Goal: Information Seeking & Learning: Learn about a topic

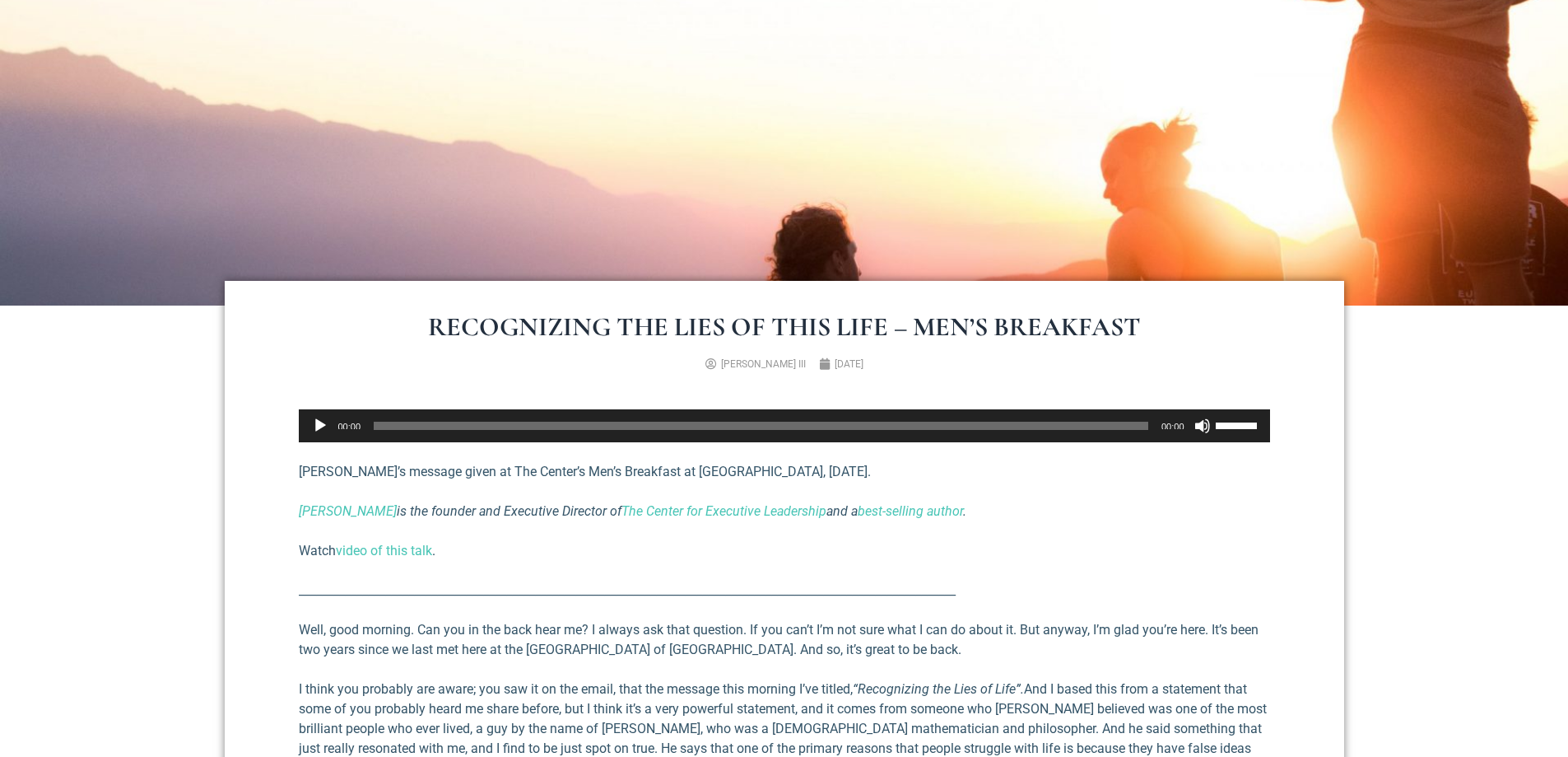
scroll to position [412, 0]
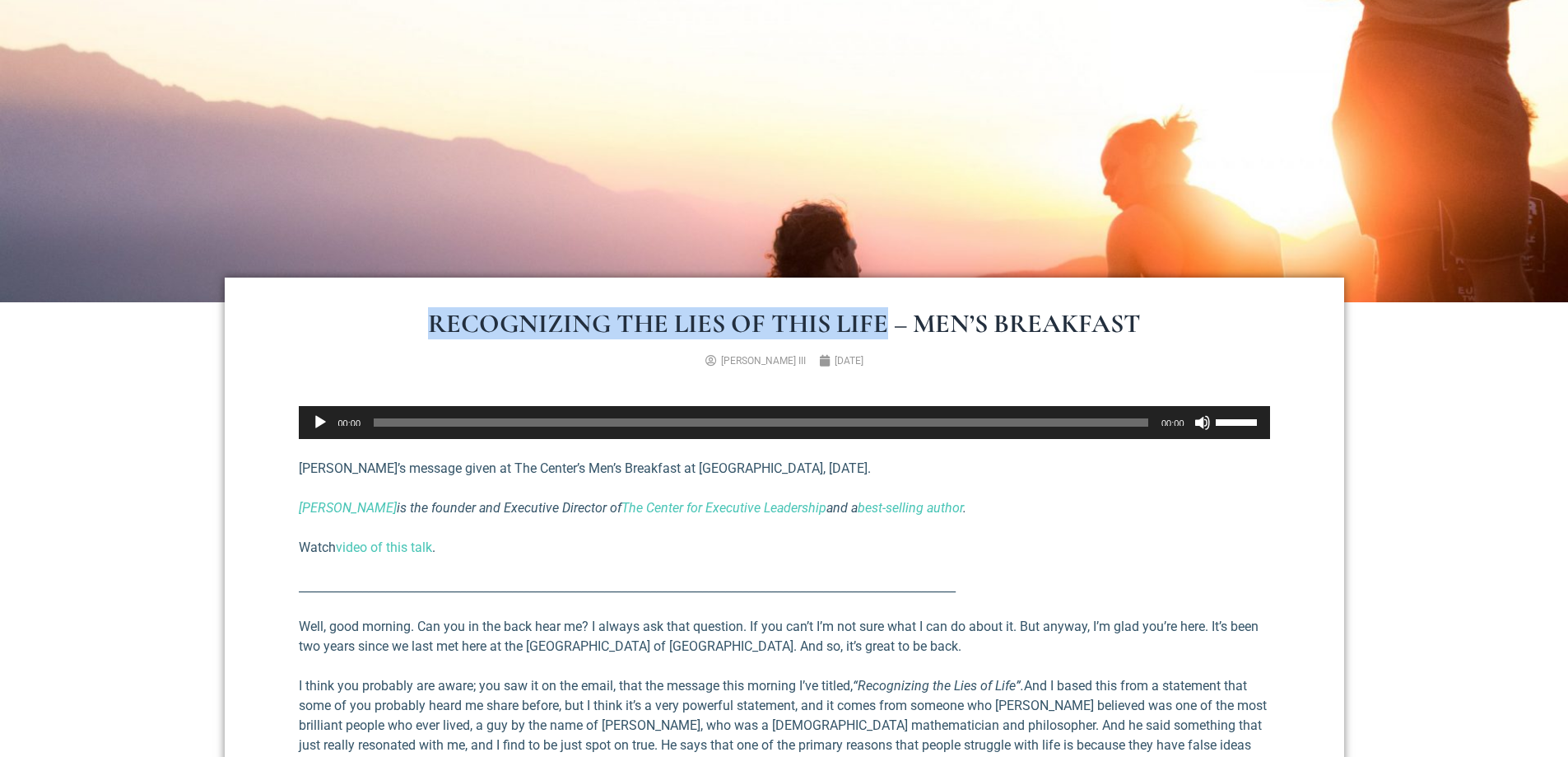
drag, startPoint x: 882, startPoint y: 327, endPoint x: 427, endPoint y: 333, distance: 455.0
click at [427, 333] on h1 "Recognizing the Lies of This Life – Men’s Breakfast" at bounding box center [784, 323] width 988 height 26
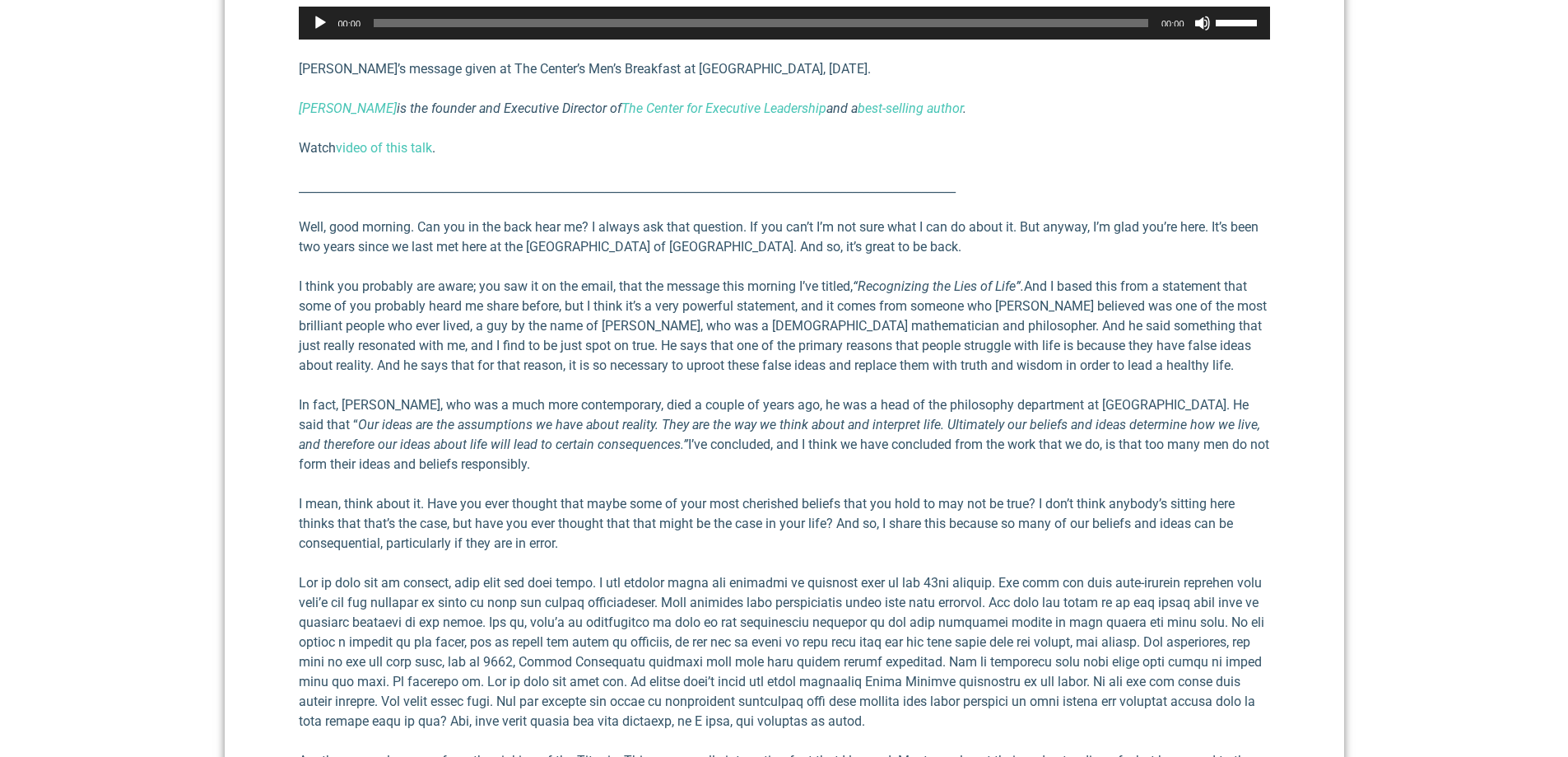
scroll to position [823, 0]
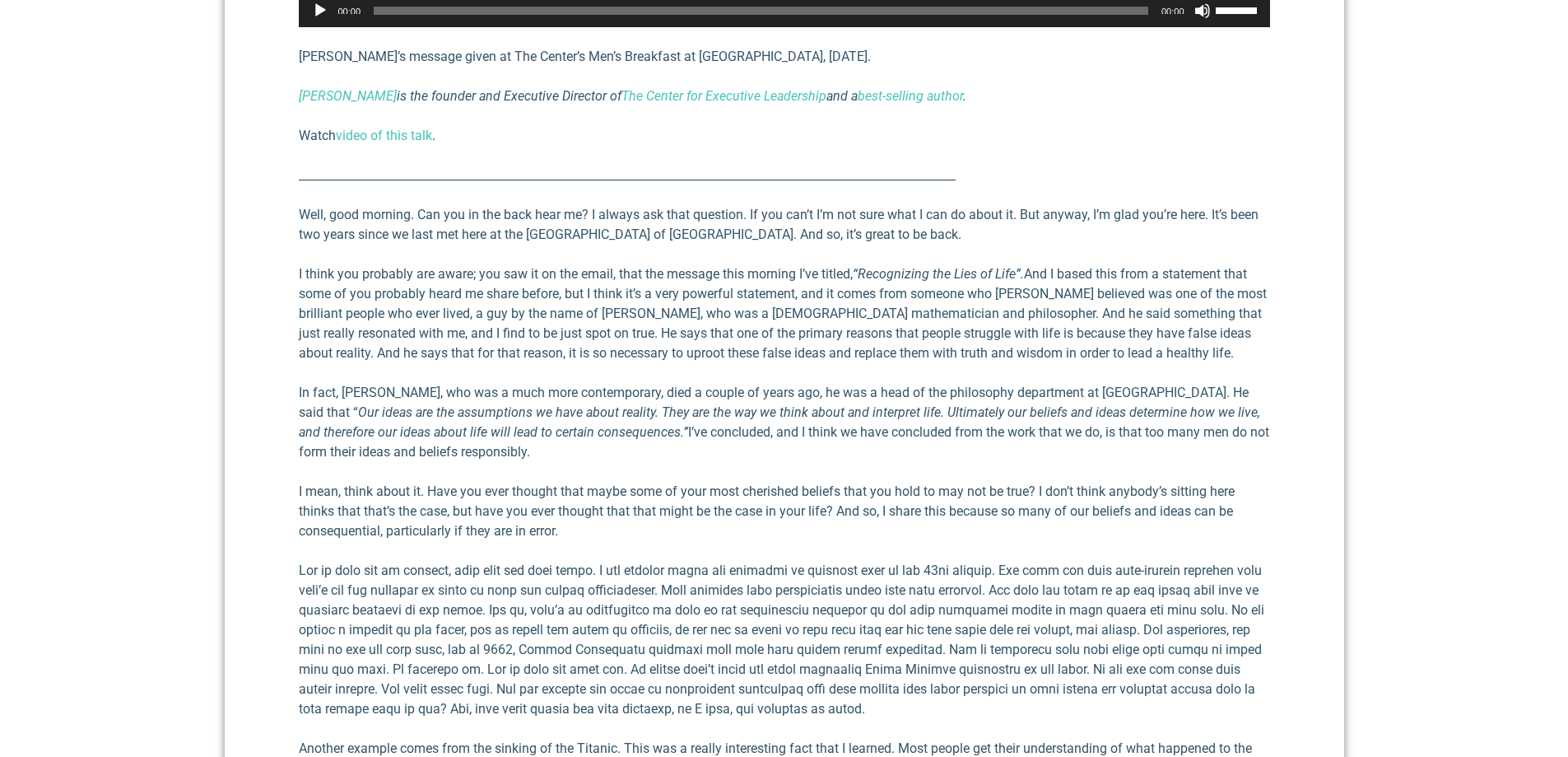
click at [1008, 301] on p "I think you probably are aware; you saw it on the email, that the message this …" at bounding box center [784, 313] width 971 height 98
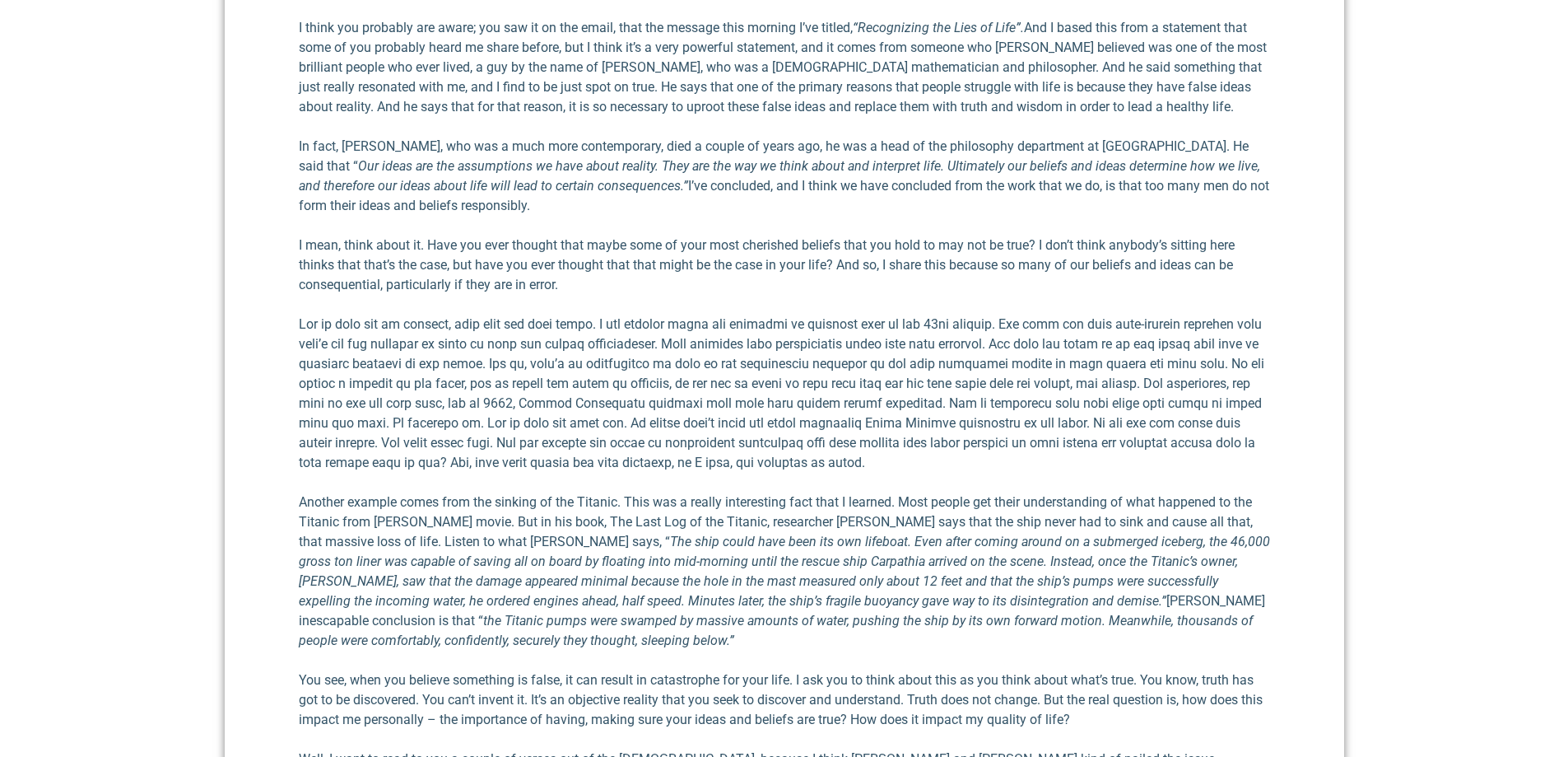
scroll to position [1071, 0]
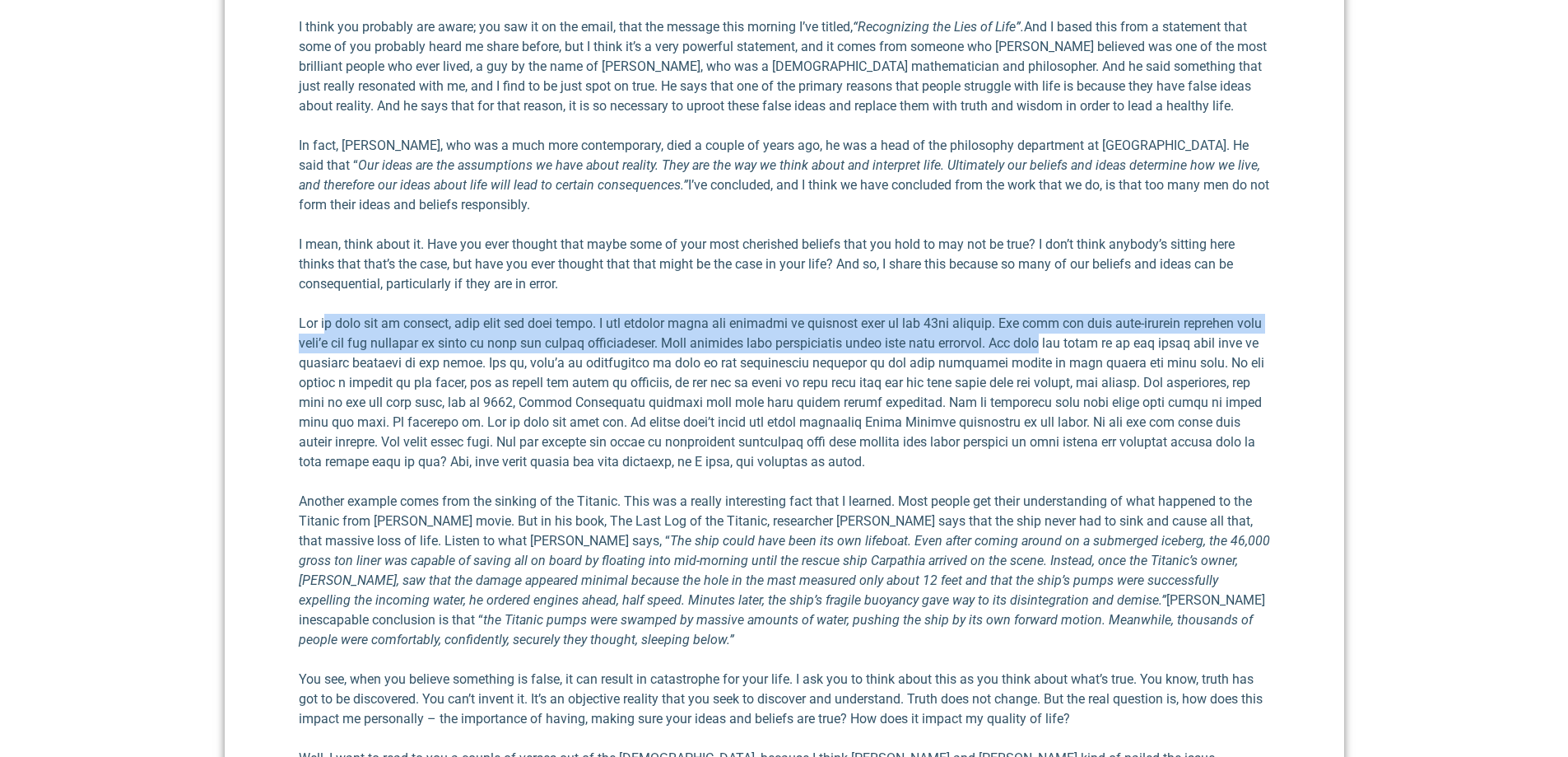
drag, startPoint x: 343, startPoint y: 320, endPoint x: 1088, endPoint y: 339, distance: 745.2
click at [1088, 339] on p at bounding box center [784, 393] width 971 height 158
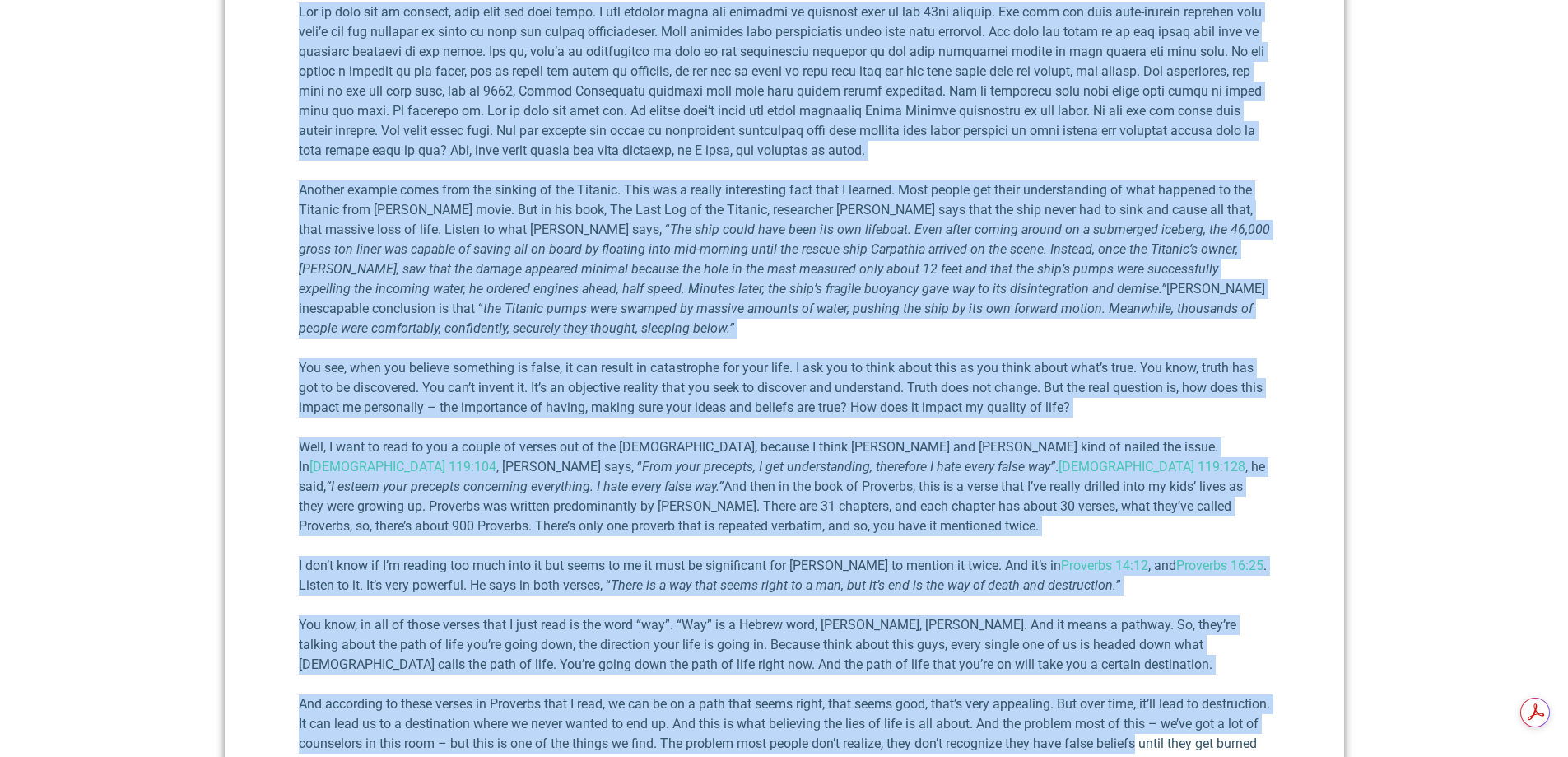
scroll to position [1390, 0]
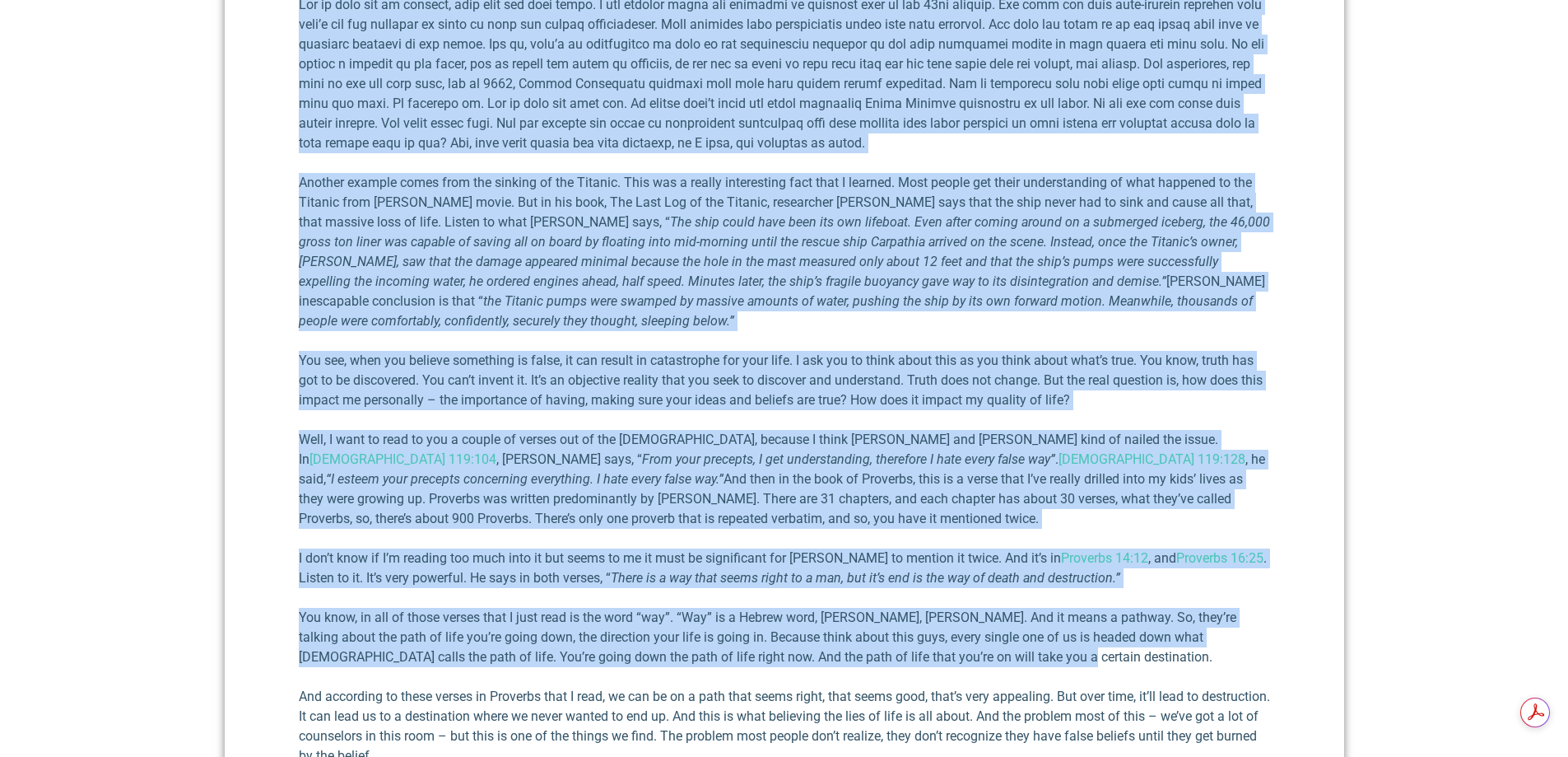
drag, startPoint x: 330, startPoint y: 324, endPoint x: 986, endPoint y: 656, distance: 735.2
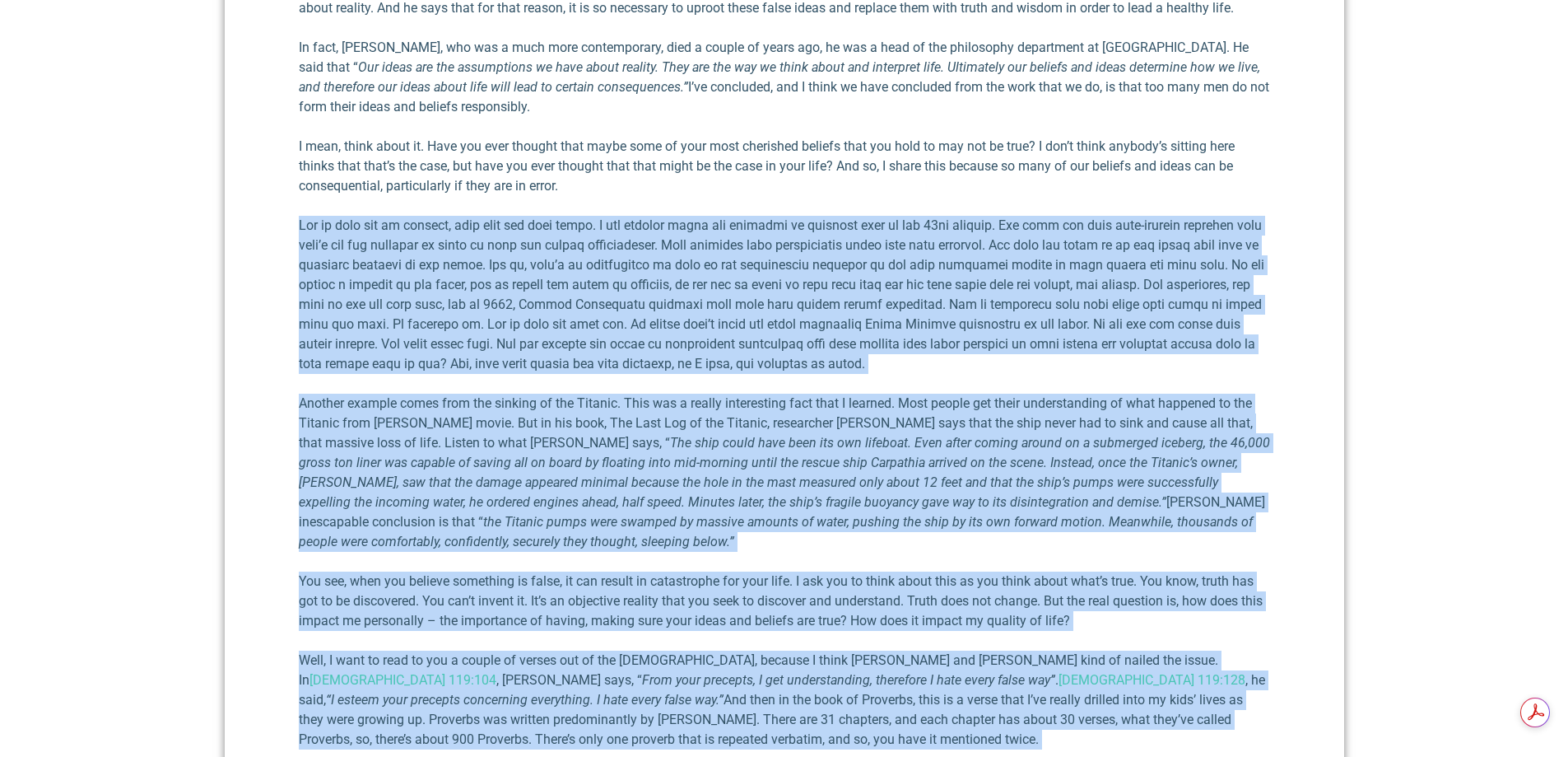
scroll to position [813, 0]
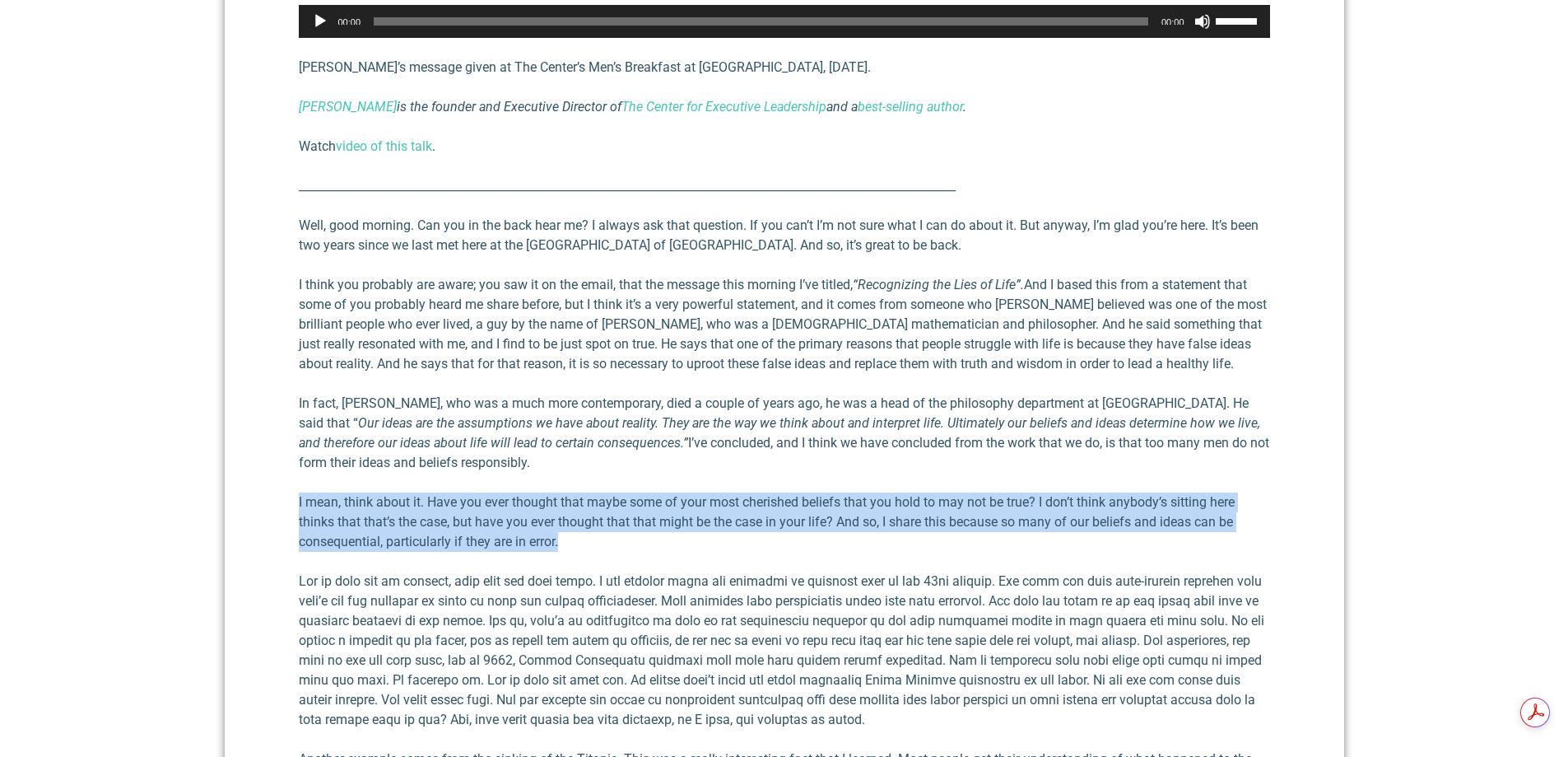
drag, startPoint x: 369, startPoint y: 516, endPoint x: 602, endPoint y: 551, distance: 235.6
copy p "I mean, think about it. Have you ever thought that maybe some of your most cher…"
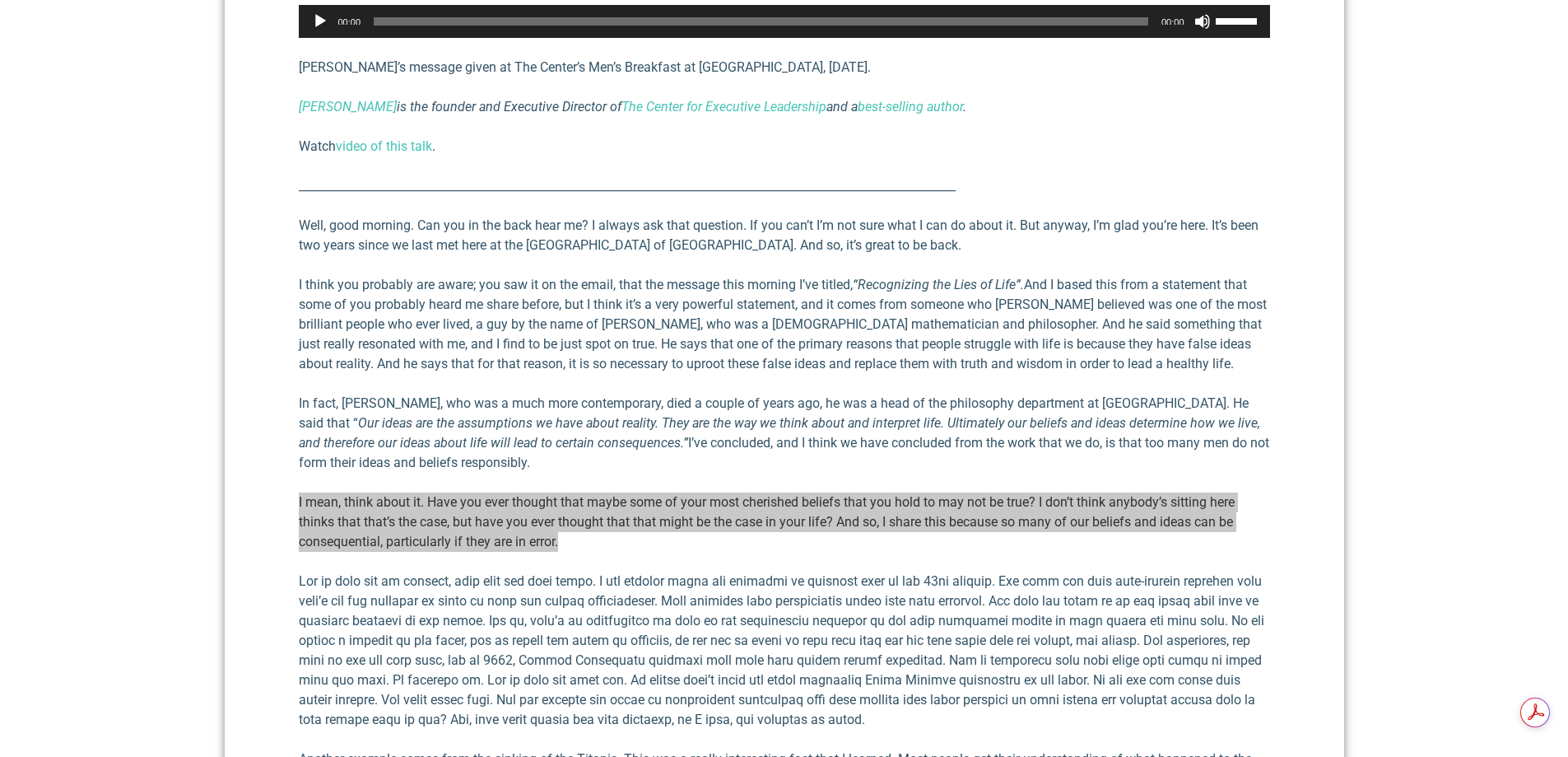
scroll to position [730, 0]
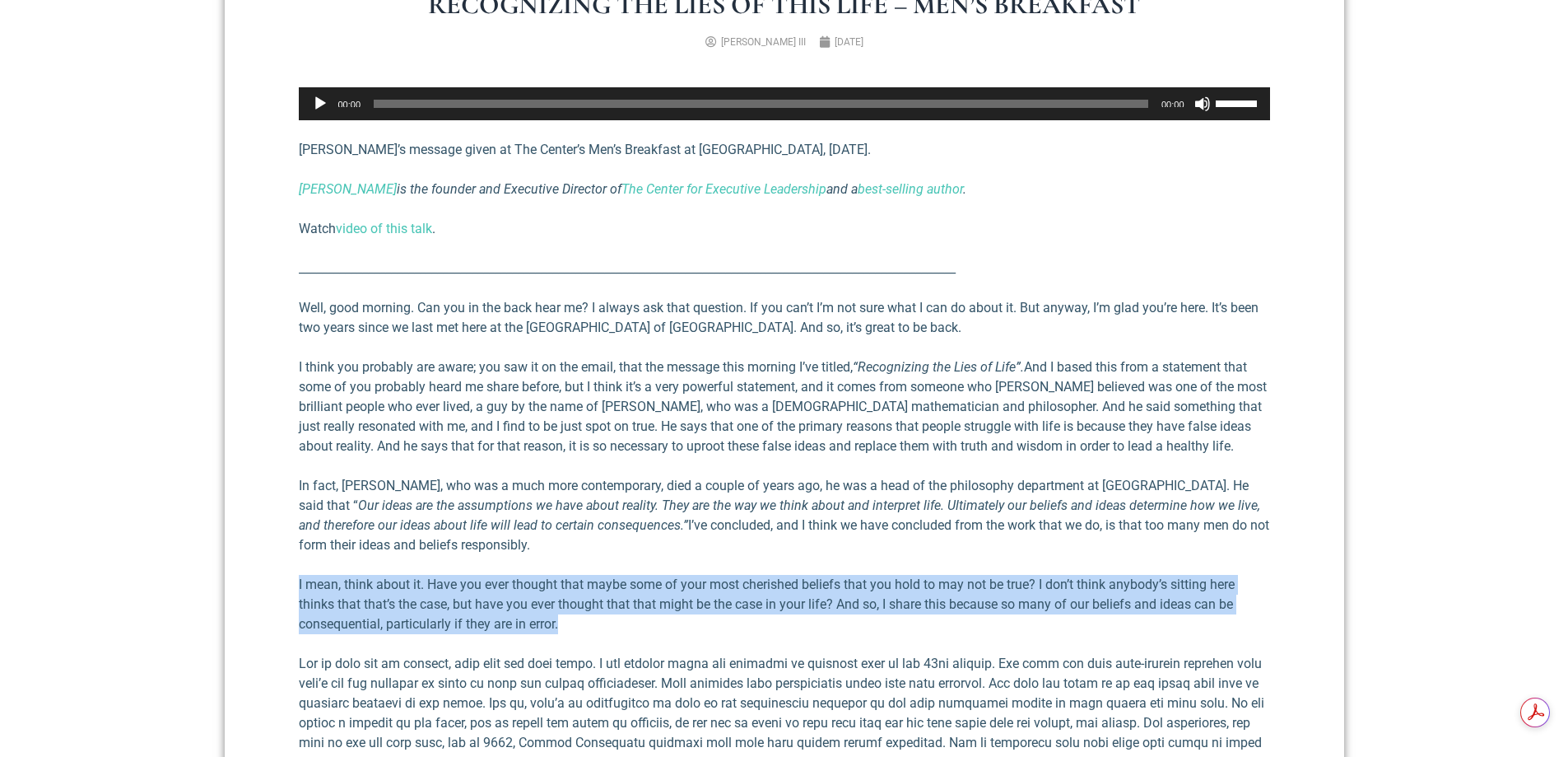
drag, startPoint x: 1206, startPoint y: 486, endPoint x: 594, endPoint y: 544, distance: 614.7
click at [594, 544] on p "In fact, [PERSON_NAME], who was a much more contemporary, died a couple of year…" at bounding box center [784, 516] width 971 height 79
copy p "Our ideas are the assumptions we have about reality. They are the way we think …"
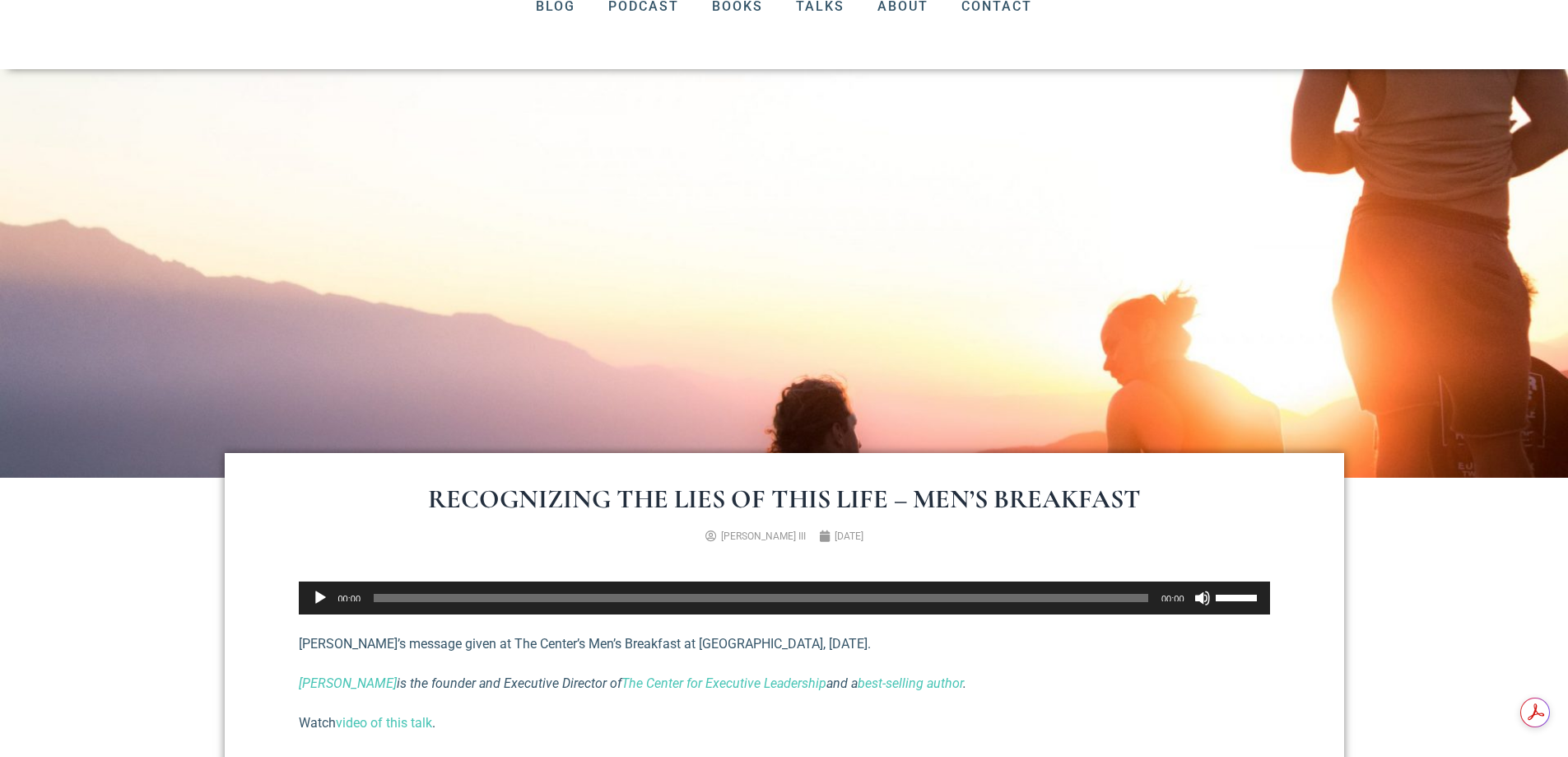
scroll to position [0, 0]
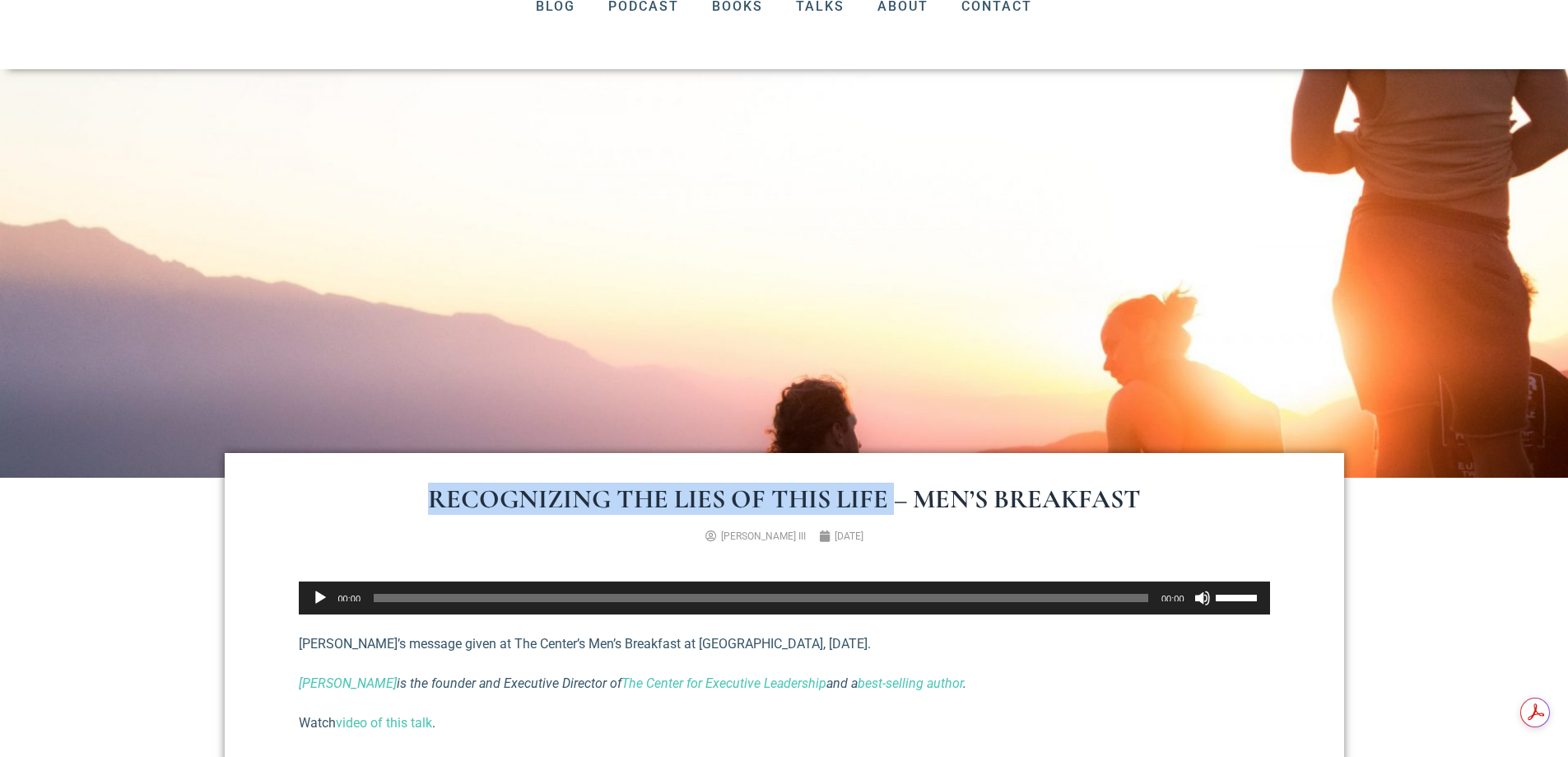
drag, startPoint x: 421, startPoint y: 490, endPoint x: 891, endPoint y: 516, distance: 470.7
copy h1 "Recognizing the Lies of This Life"
